Goal: Book appointment/travel/reservation

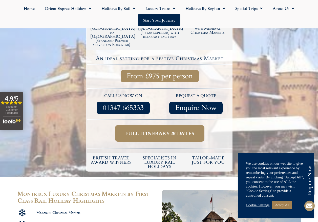
scroll to position [152, 0]
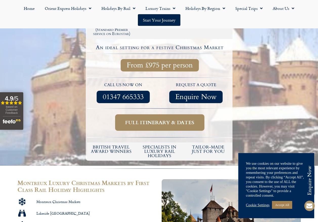
click at [164, 119] on span "Full itinerary & dates" at bounding box center [159, 122] width 69 height 6
click at [161, 119] on span "Full itinerary & dates" at bounding box center [159, 122] width 69 height 6
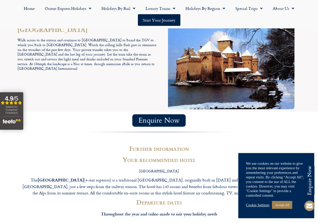
scroll to position [810, 0]
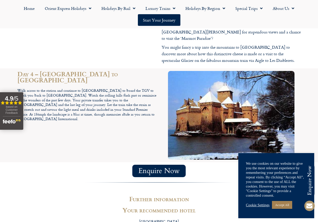
click at [161, 168] on span "Enquire Now" at bounding box center [158, 171] width 41 height 6
